Goal: Transaction & Acquisition: Purchase product/service

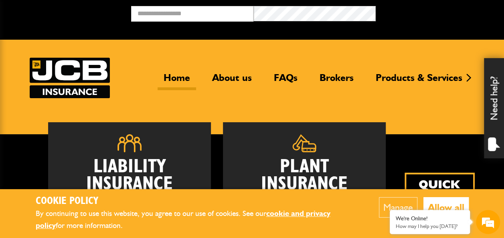
click at [436, 204] on button "Allow all" at bounding box center [445, 207] width 45 height 20
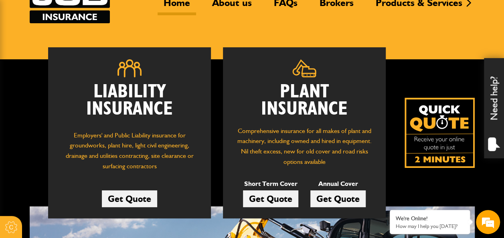
scroll to position [90, 0]
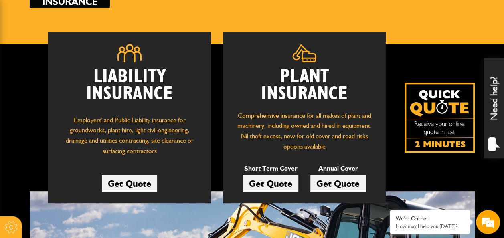
click at [275, 185] on link "Get Quote" at bounding box center [270, 183] width 55 height 17
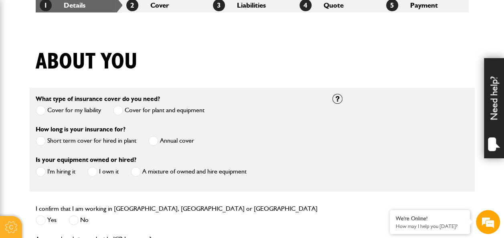
scroll to position [166, 0]
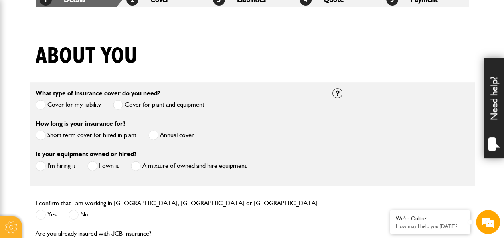
click at [126, 135] on label "Short term cover for hired in plant" at bounding box center [86, 135] width 101 height 10
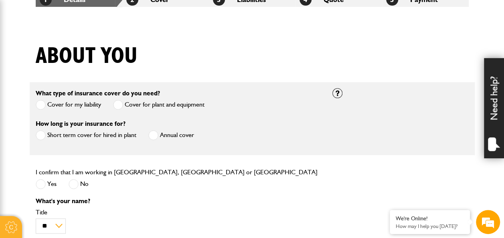
click at [41, 182] on span at bounding box center [41, 184] width 10 height 10
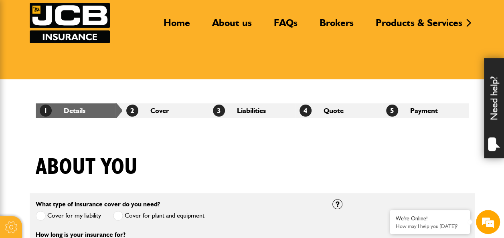
scroll to position [0, 0]
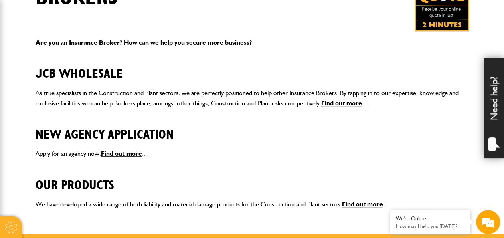
scroll to position [167, 0]
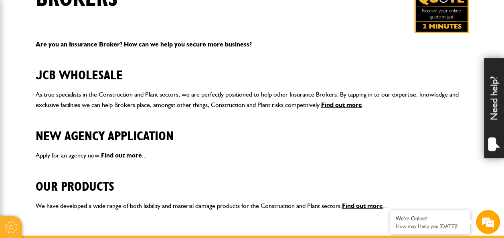
click at [119, 151] on link "Find out more" at bounding box center [121, 155] width 41 height 8
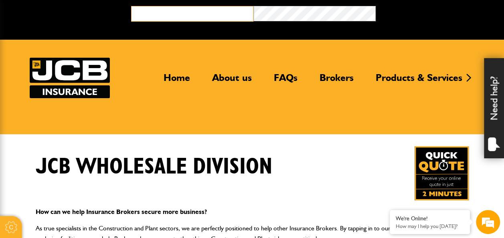
click at [207, 13] on input "email" at bounding box center [192, 14] width 122 height 16
click at [40, 74] on img at bounding box center [70, 78] width 80 height 40
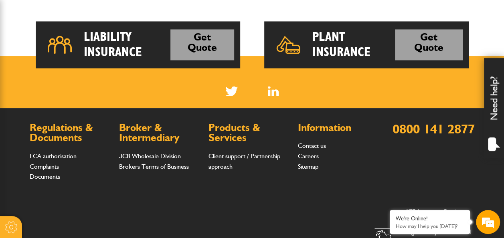
scroll to position [653, 0]
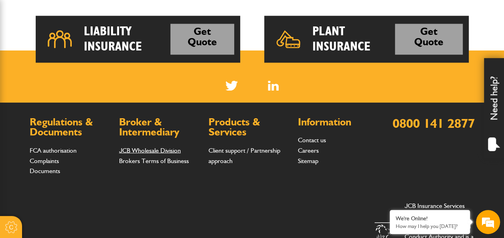
click at [140, 150] on link "JCB Wholesale Division" at bounding box center [150, 150] width 62 height 8
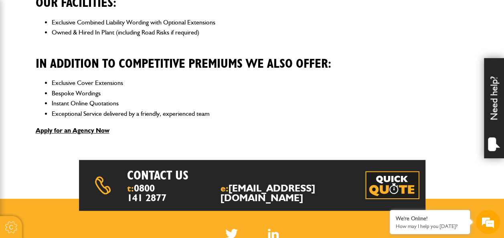
scroll to position [283, 0]
